Goal: Task Accomplishment & Management: Use online tool/utility

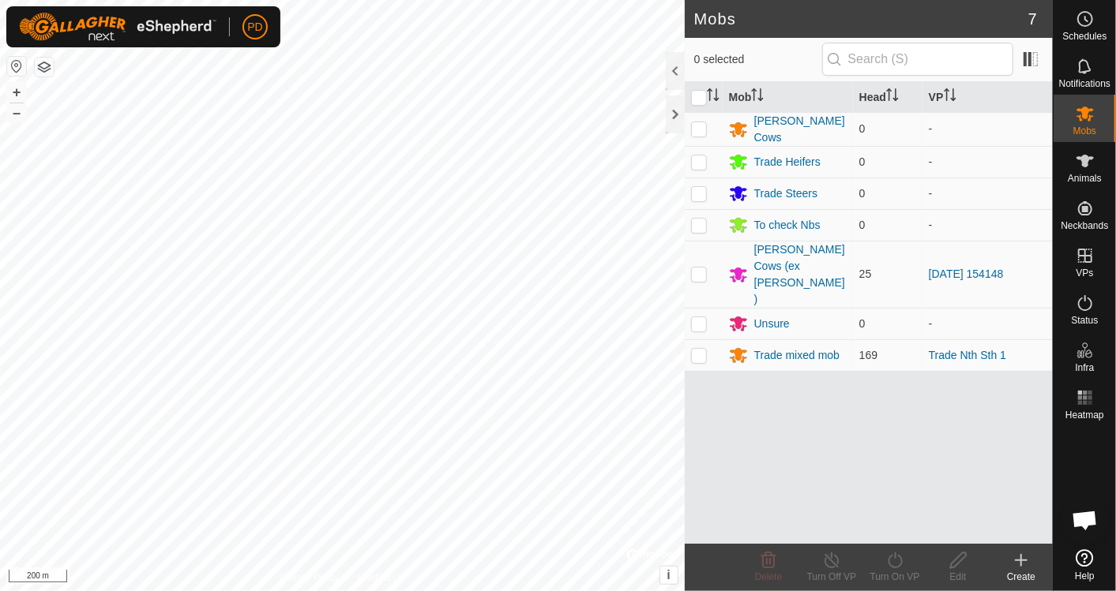
scroll to position [5957, 0]
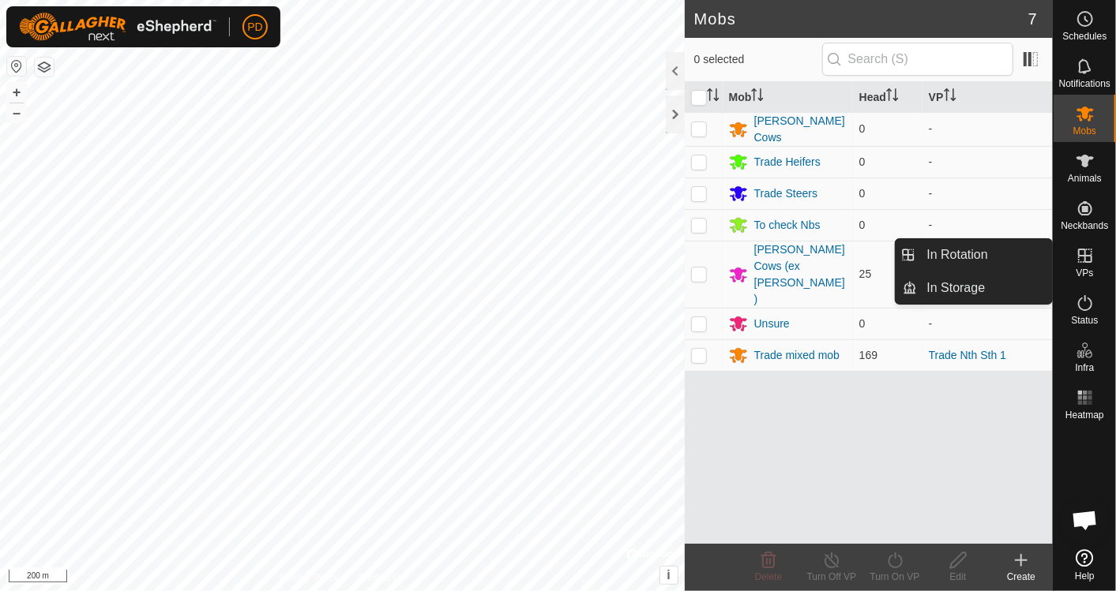
click at [1083, 266] on es-virtualpaddocks-svg-icon at bounding box center [1085, 255] width 28 height 25
click at [1012, 253] on link "In Rotation" at bounding box center [985, 255] width 135 height 32
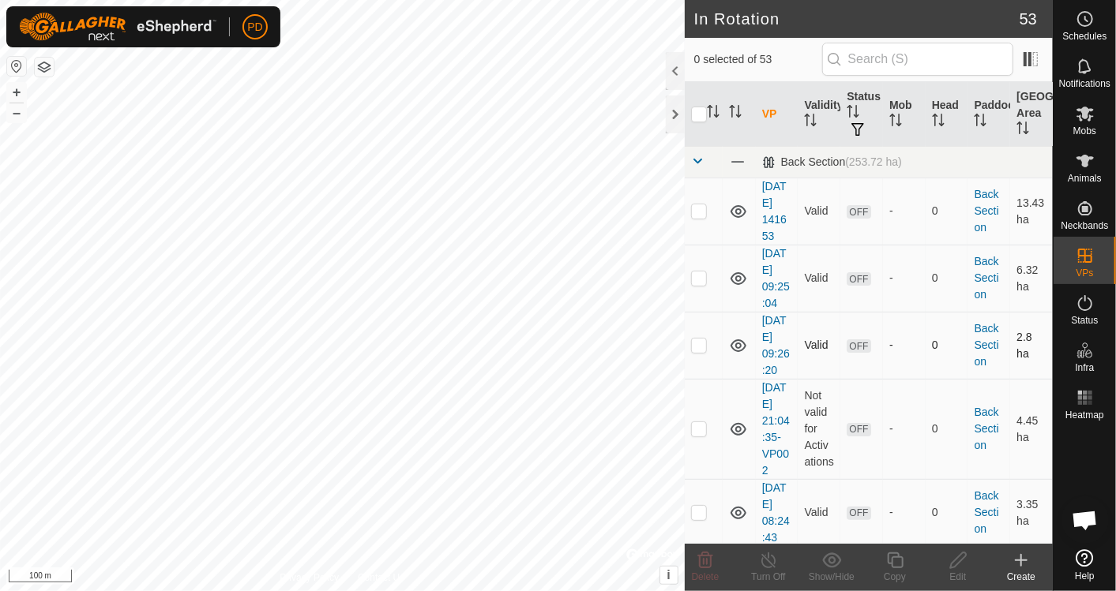
checkbox input "true"
drag, startPoint x: 892, startPoint y: 559, endPoint x: 892, endPoint y: 551, distance: 7.9
click at [892, 551] on icon at bounding box center [895, 560] width 20 height 19
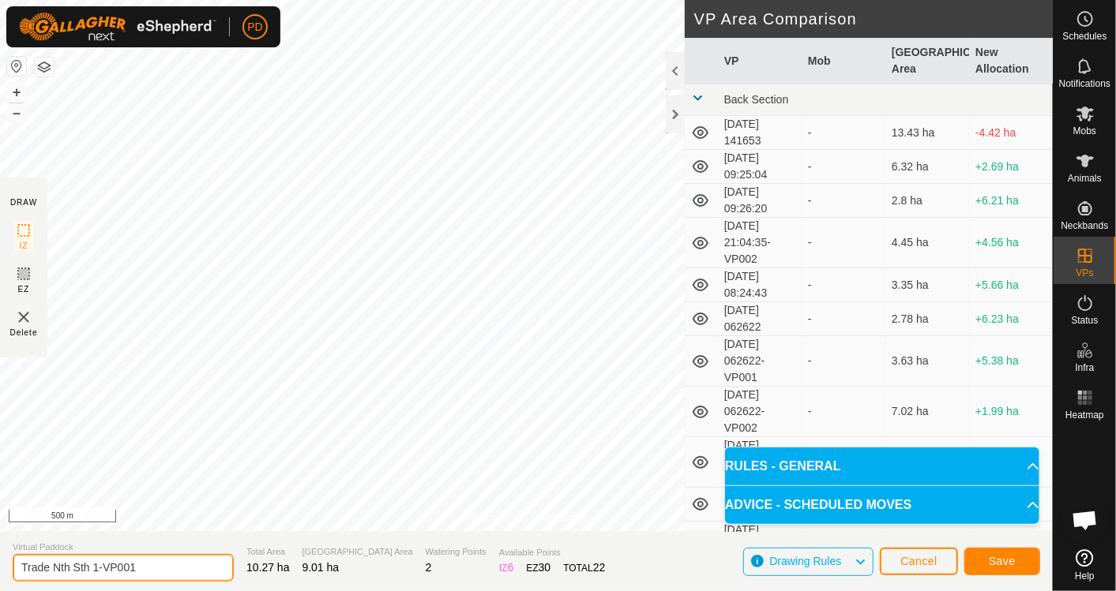
click at [150, 568] on input "Trade Nth Sth 1-VP001" at bounding box center [123, 568] width 221 height 28
type input "Trade Nth Sth 1 to yards"
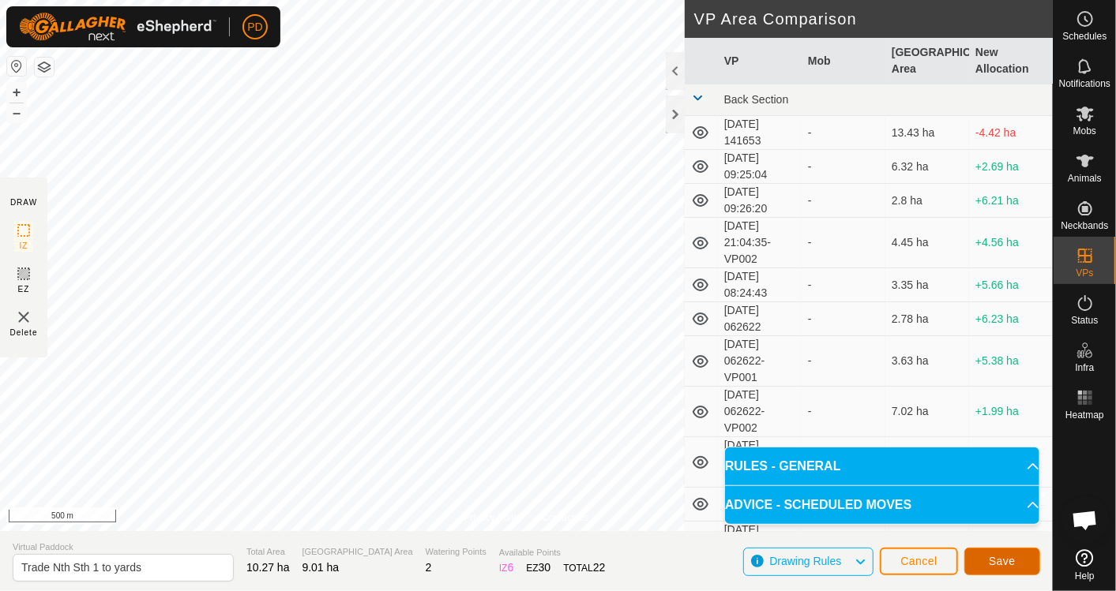
click at [1002, 559] on span "Save" at bounding box center [1002, 561] width 27 height 13
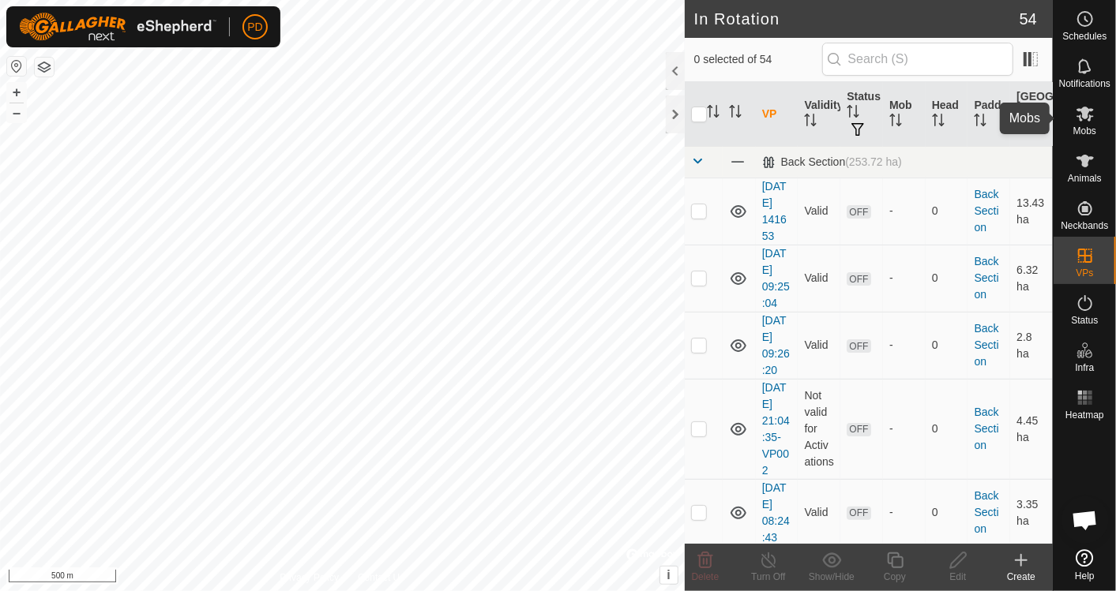
click at [1076, 128] on span "Mobs" at bounding box center [1084, 130] width 23 height 9
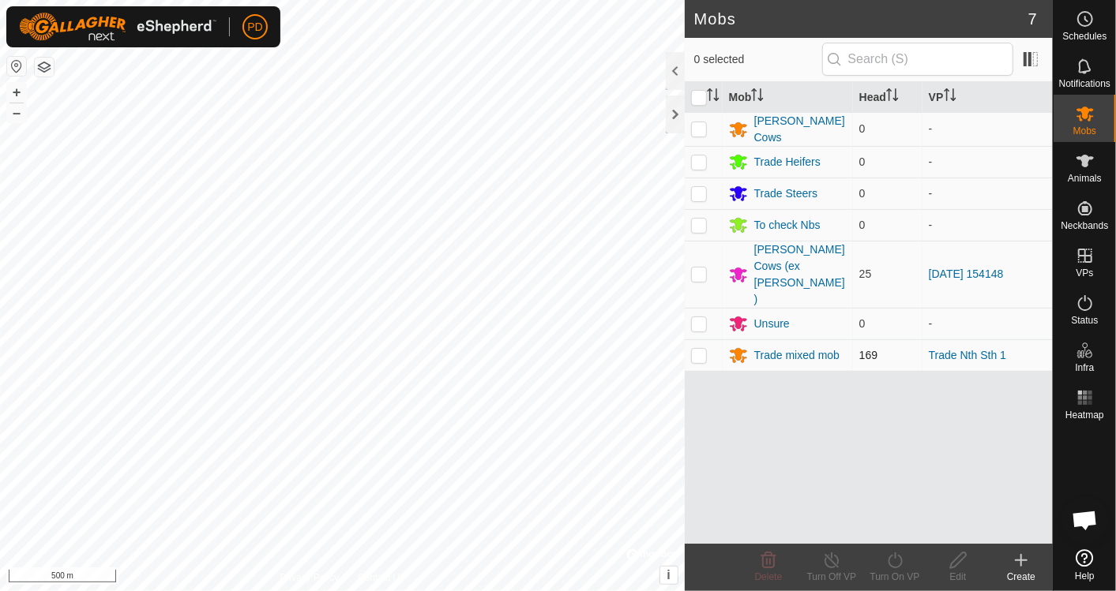
click at [701, 349] on p-checkbox at bounding box center [699, 355] width 16 height 13
checkbox input "true"
click at [898, 557] on icon at bounding box center [895, 560] width 20 height 19
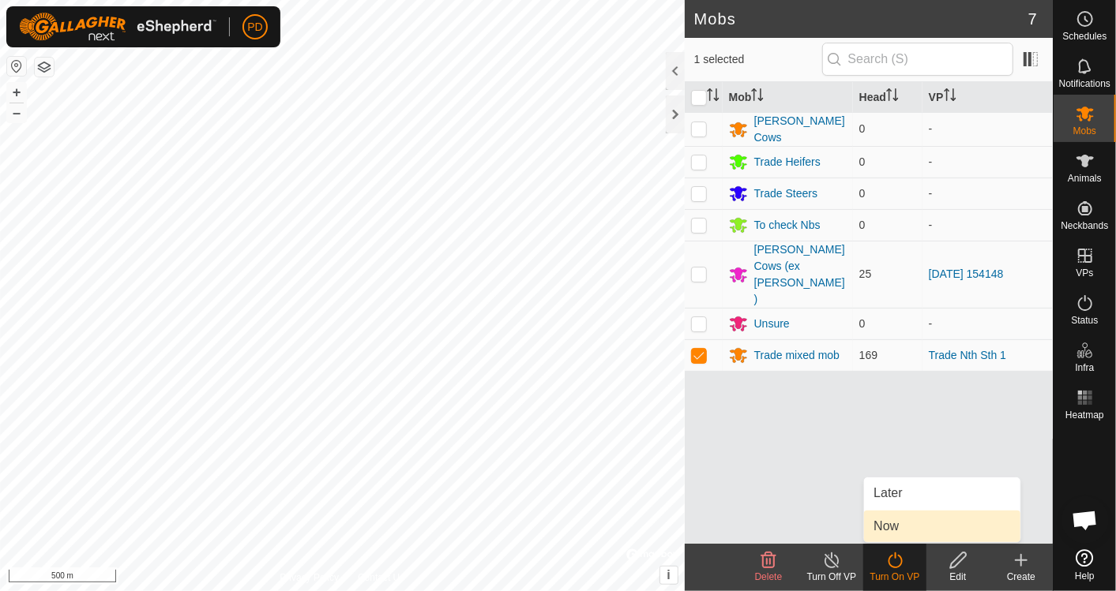
click at [902, 527] on link "Now" at bounding box center [942, 527] width 156 height 32
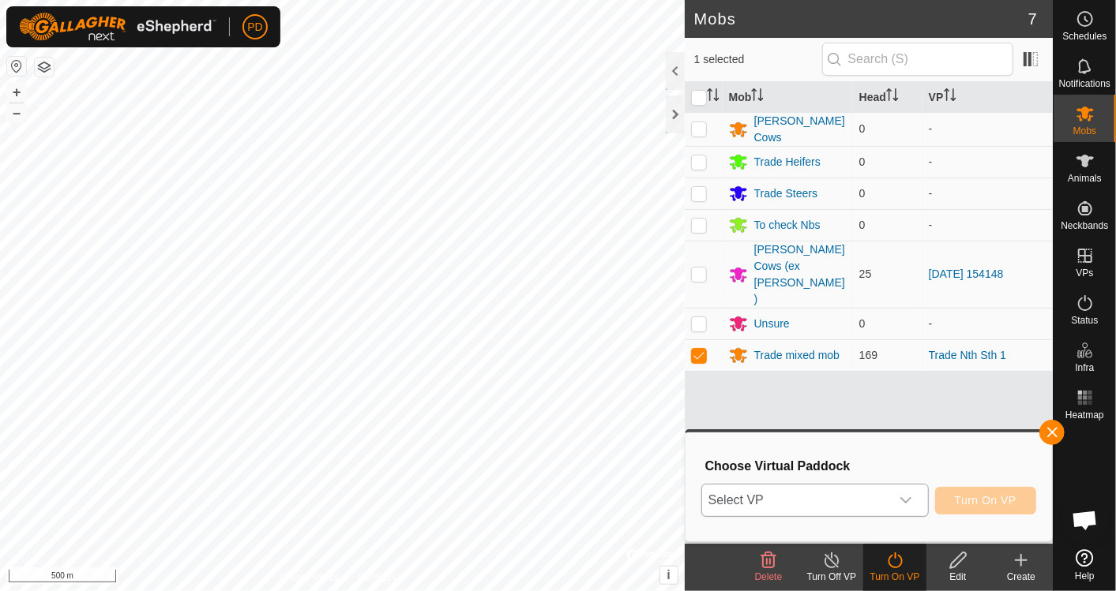
click at [907, 504] on icon "dropdown trigger" at bounding box center [905, 500] width 13 height 13
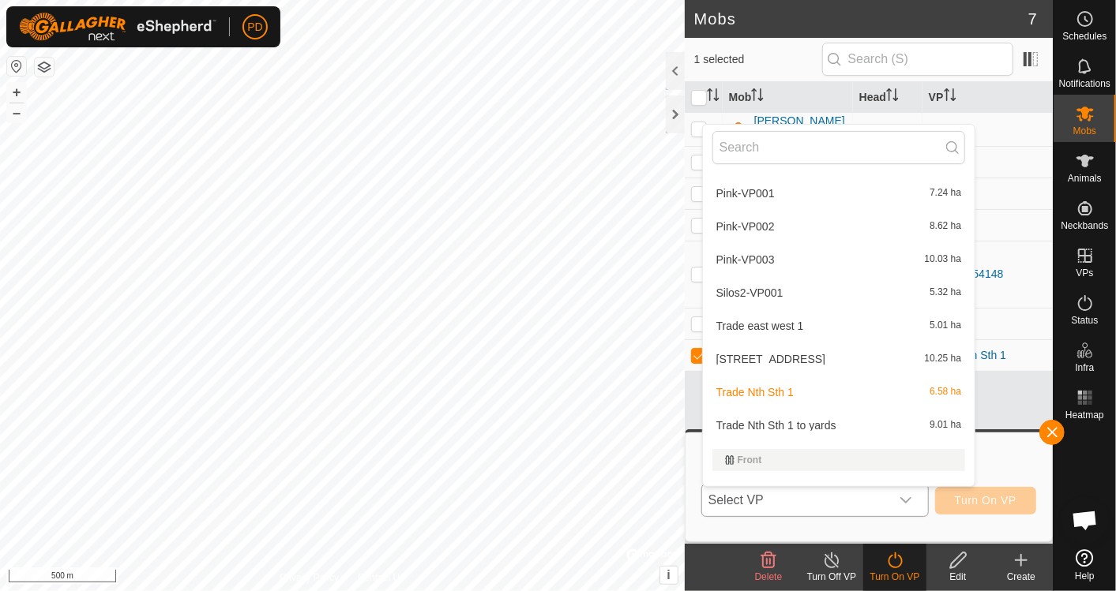
scroll to position [1124, 0]
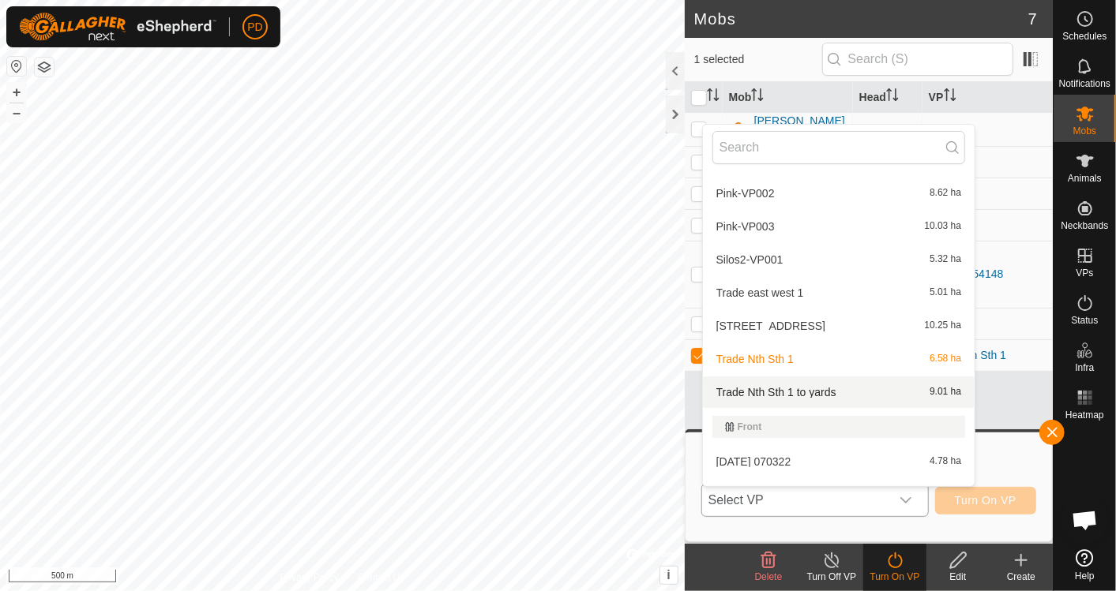
click at [846, 399] on li "Trade Nth Sth 1 to yards 9.01 ha" at bounding box center [839, 393] width 272 height 32
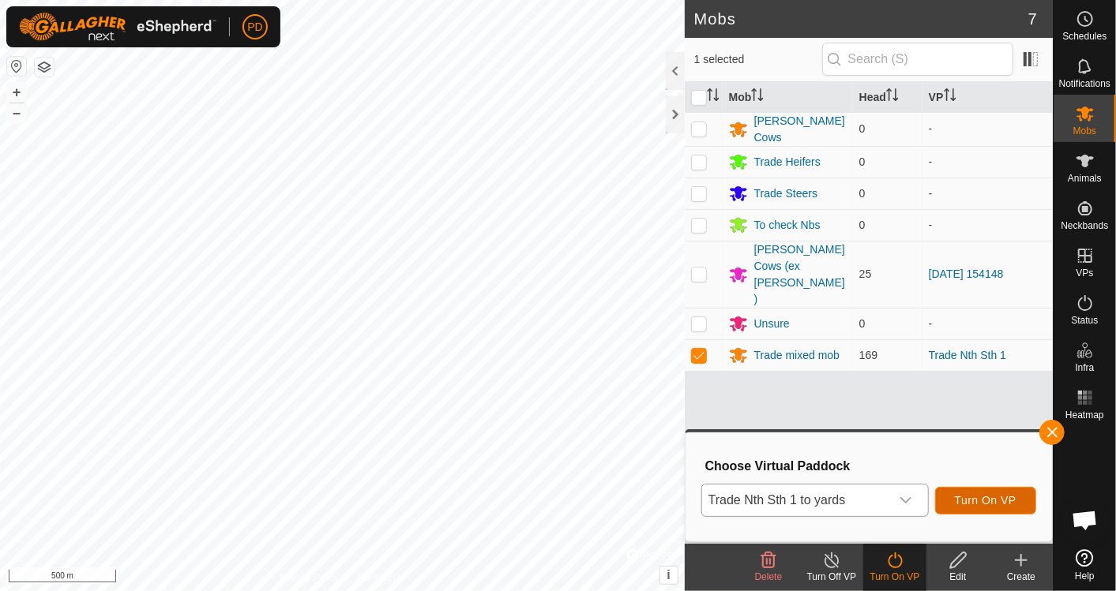
click at [979, 496] on span "Turn On VP" at bounding box center [986, 500] width 62 height 13
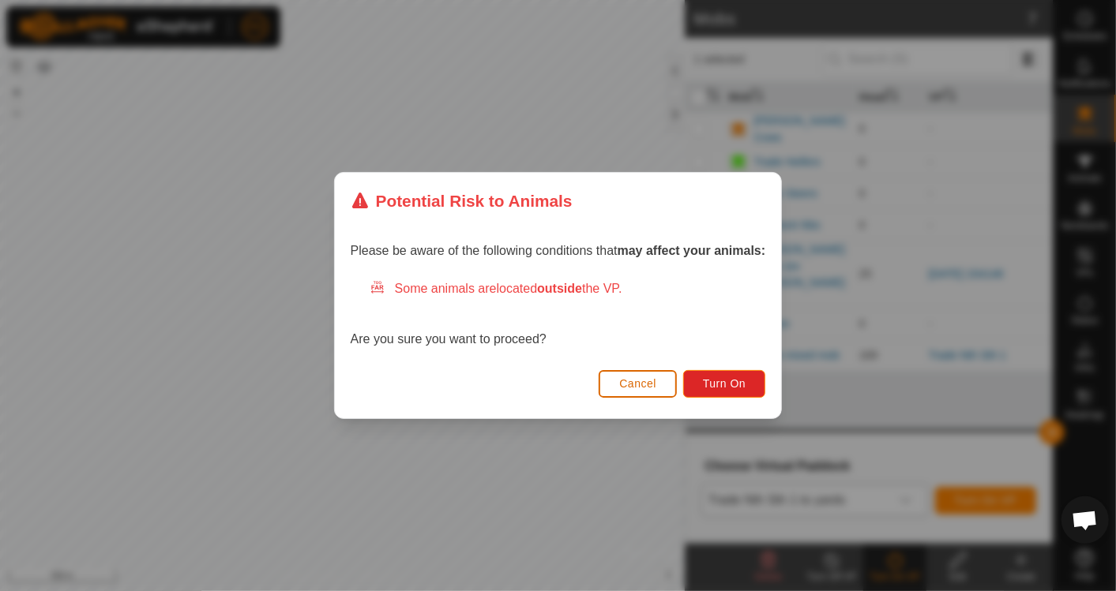
click at [627, 377] on span "Cancel" at bounding box center [637, 383] width 37 height 13
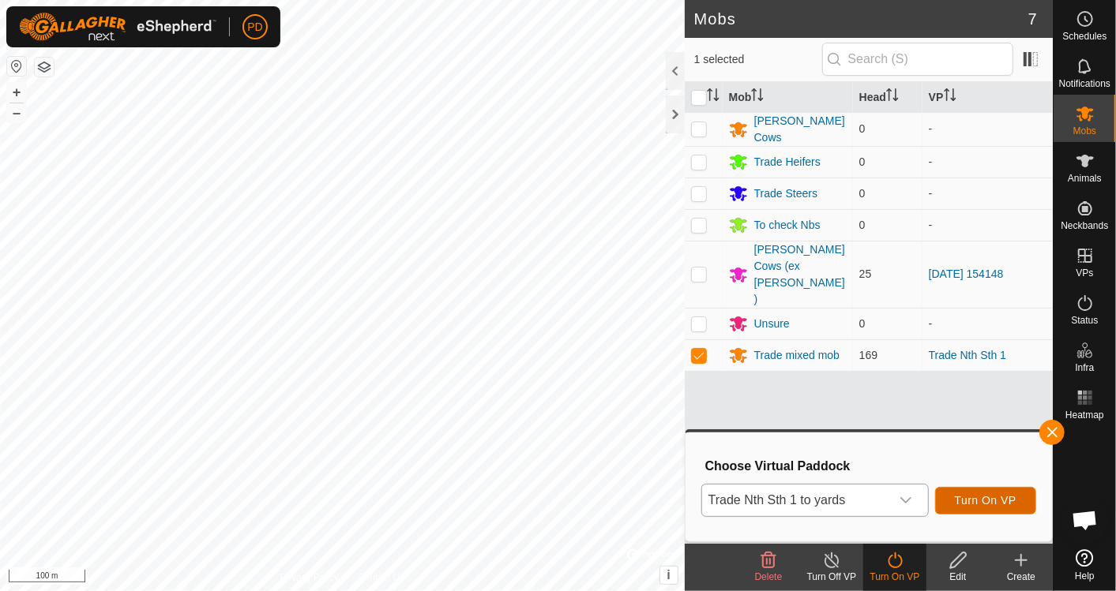
click at [980, 499] on span "Turn On VP" at bounding box center [986, 500] width 62 height 13
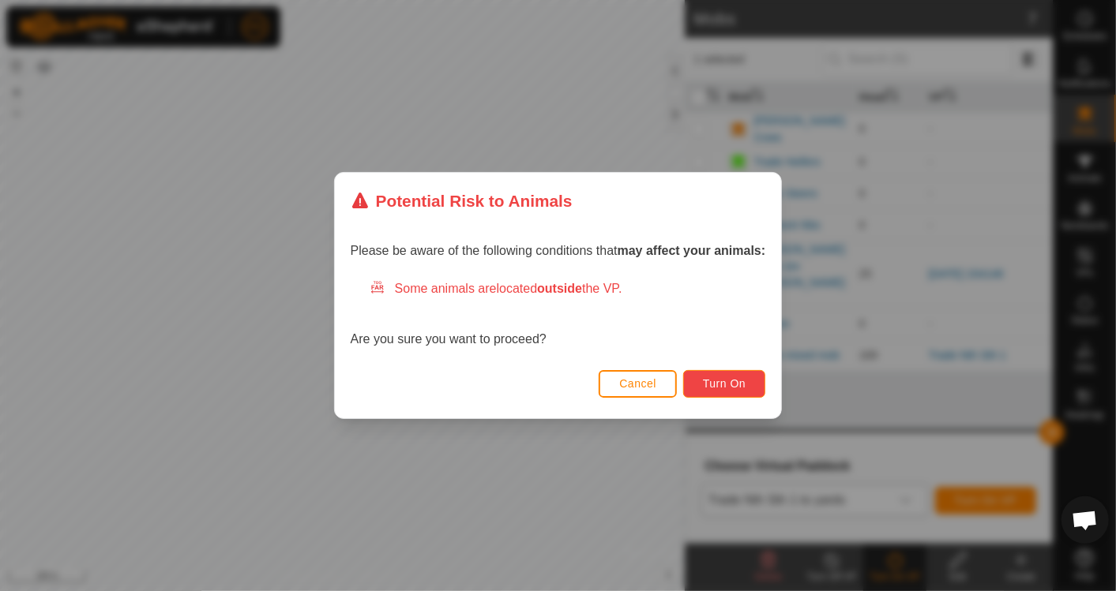
click at [730, 377] on span "Turn On" at bounding box center [724, 383] width 43 height 13
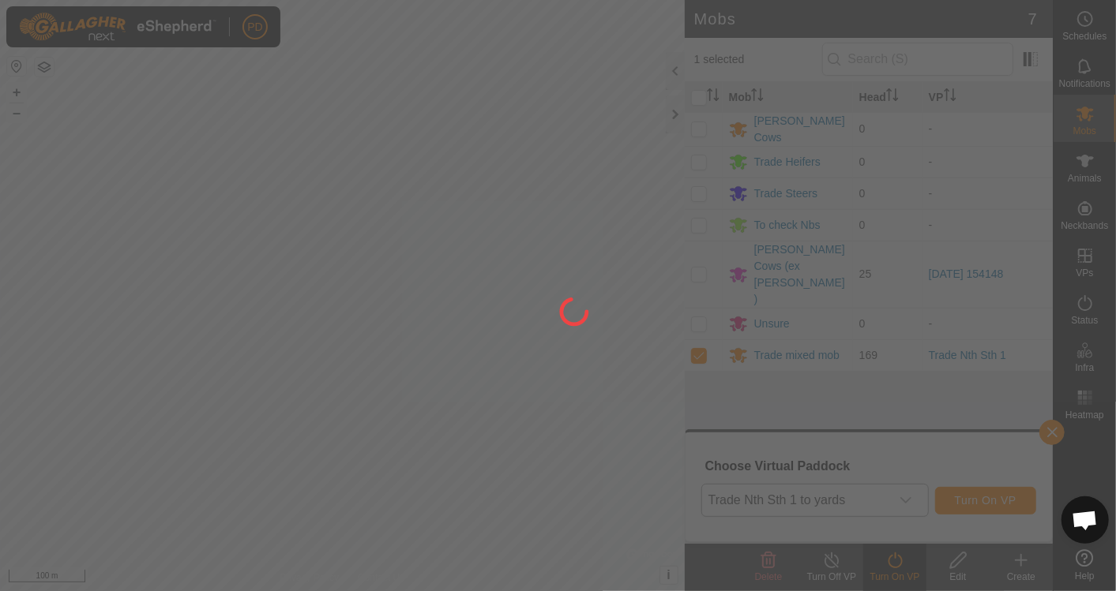
click at [556, 234] on div at bounding box center [558, 295] width 1116 height 591
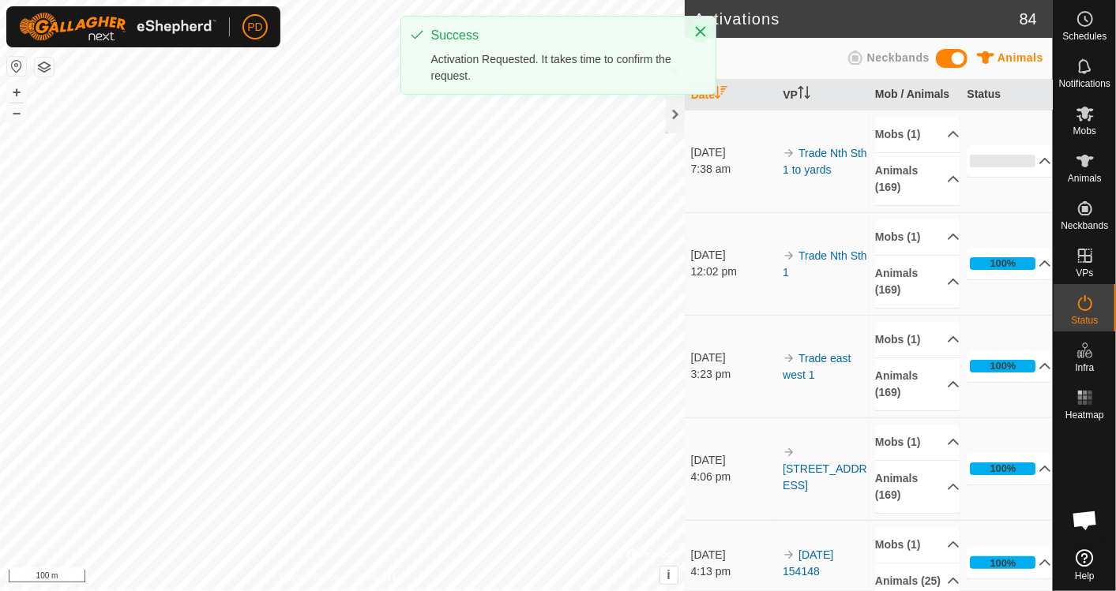
click at [702, 29] on icon "Close" at bounding box center [700, 32] width 10 height 10
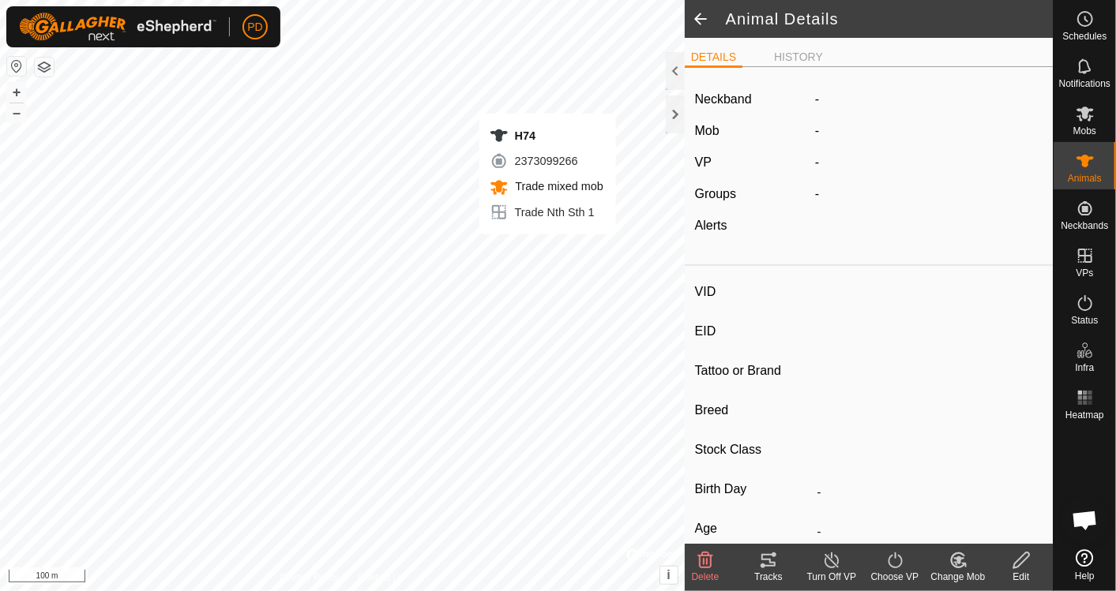
type input "H74"
type input "-"
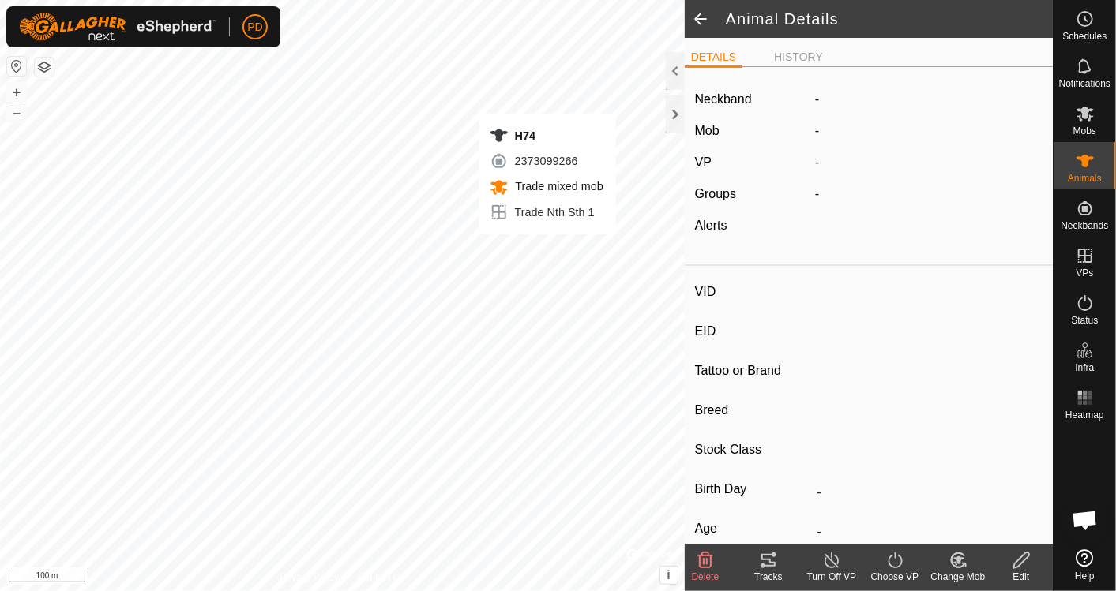
type input "-"
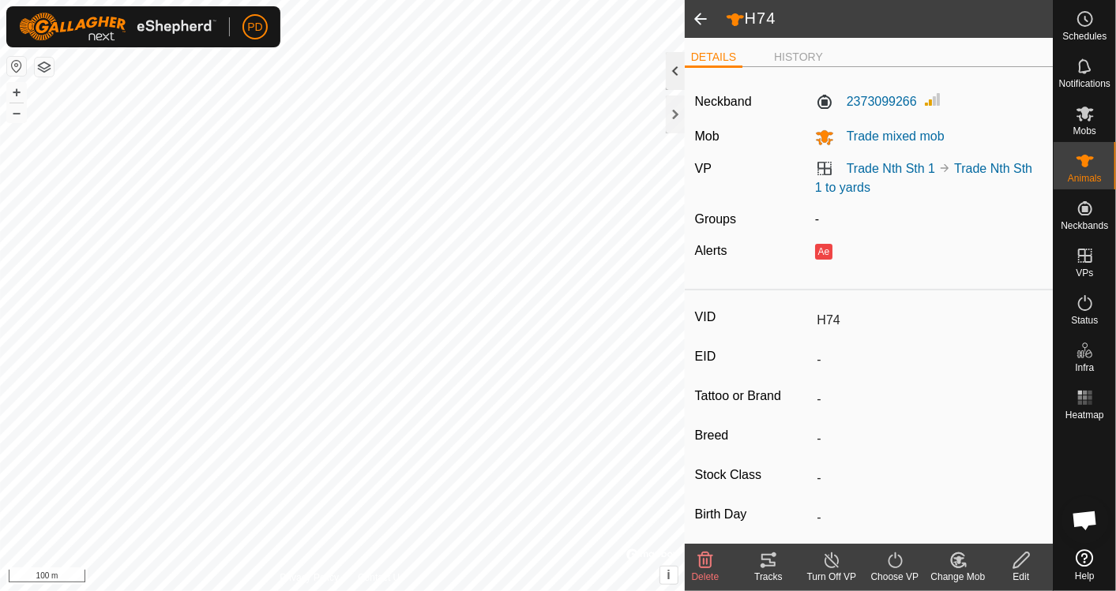
click at [672, 69] on div at bounding box center [675, 71] width 19 height 38
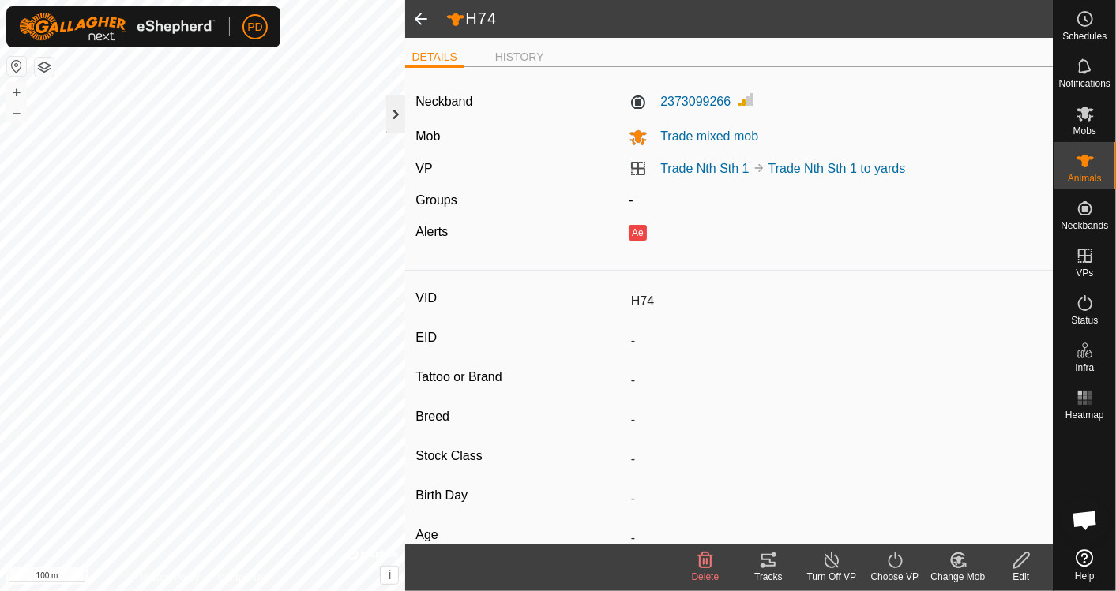
click at [394, 111] on div at bounding box center [395, 115] width 19 height 38
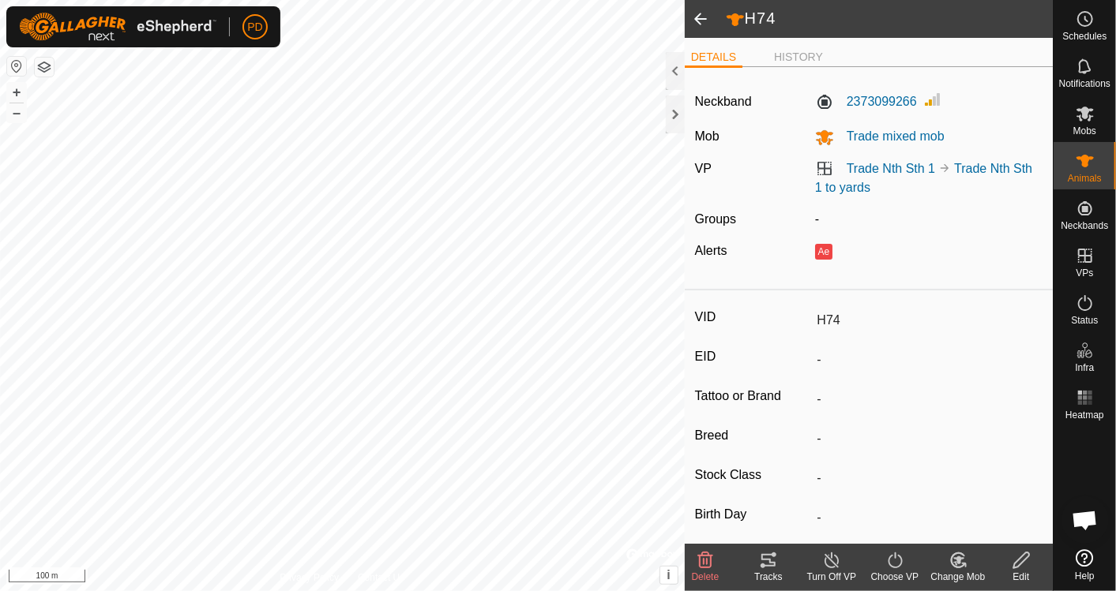
click at [697, 13] on span at bounding box center [701, 19] width 32 height 38
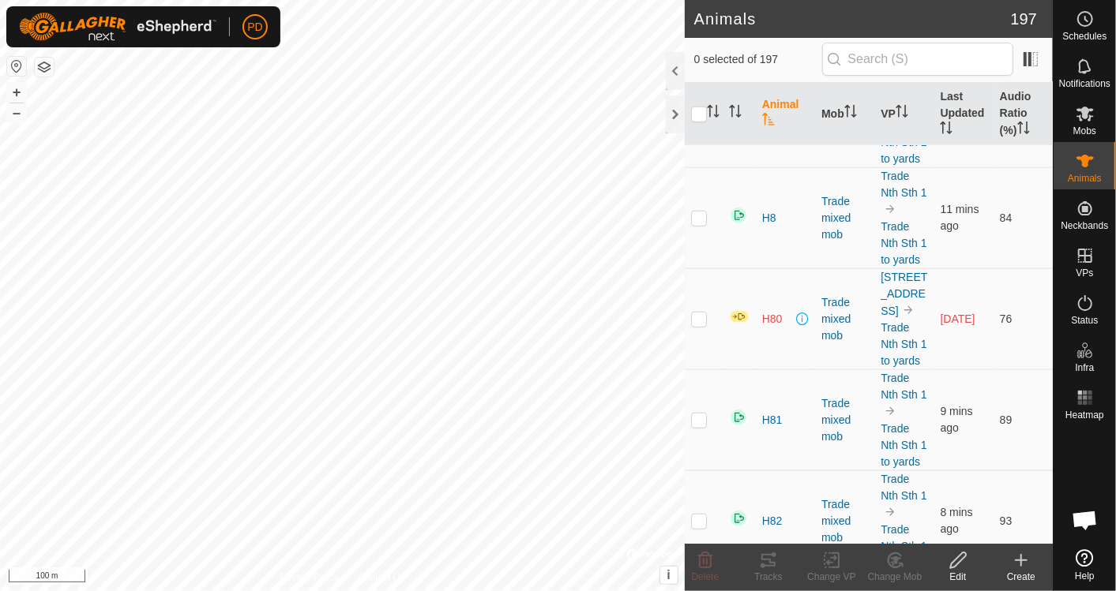
scroll to position [10728, 0]
checkbox input "true"
